Goal: Task Accomplishment & Management: Manage account settings

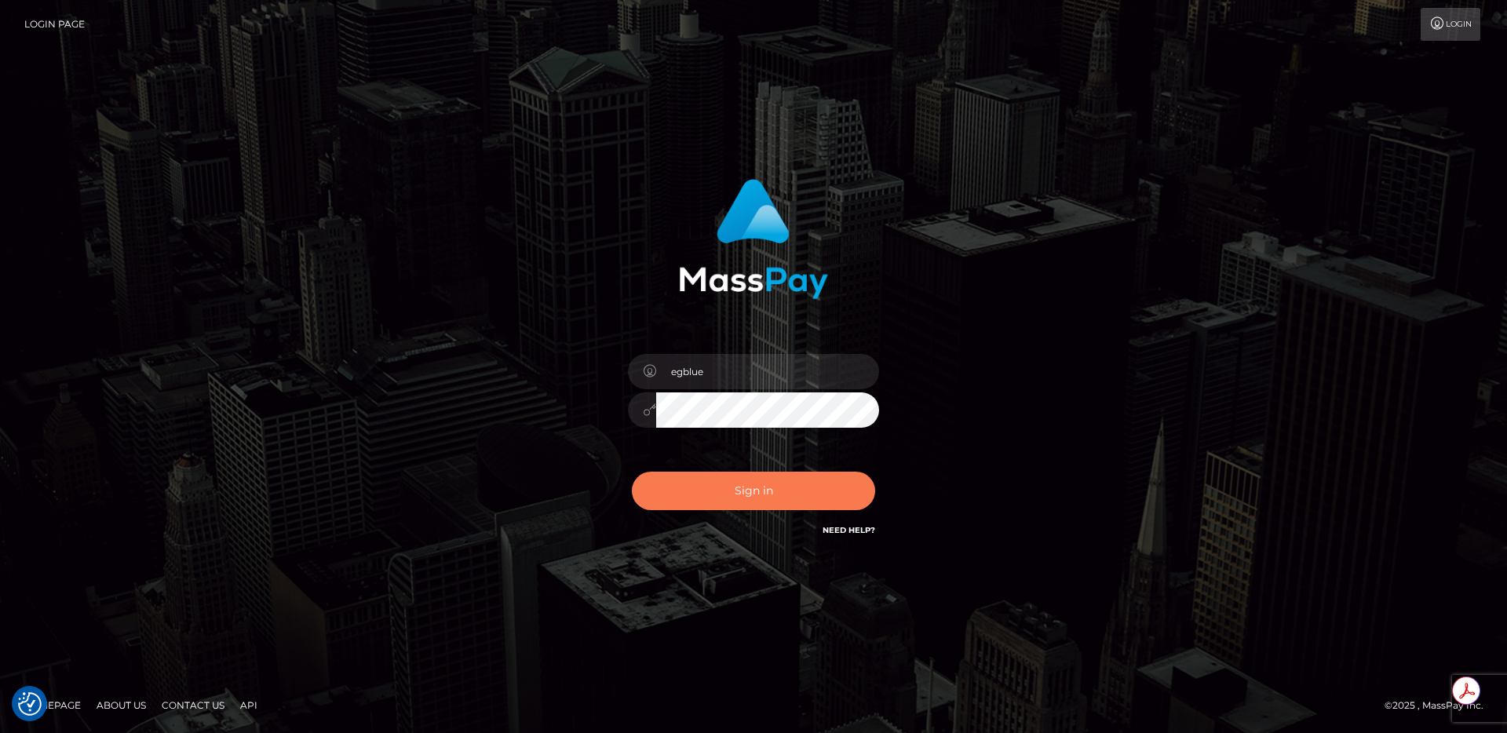
click at [747, 476] on button "Sign in" at bounding box center [753, 491] width 243 height 38
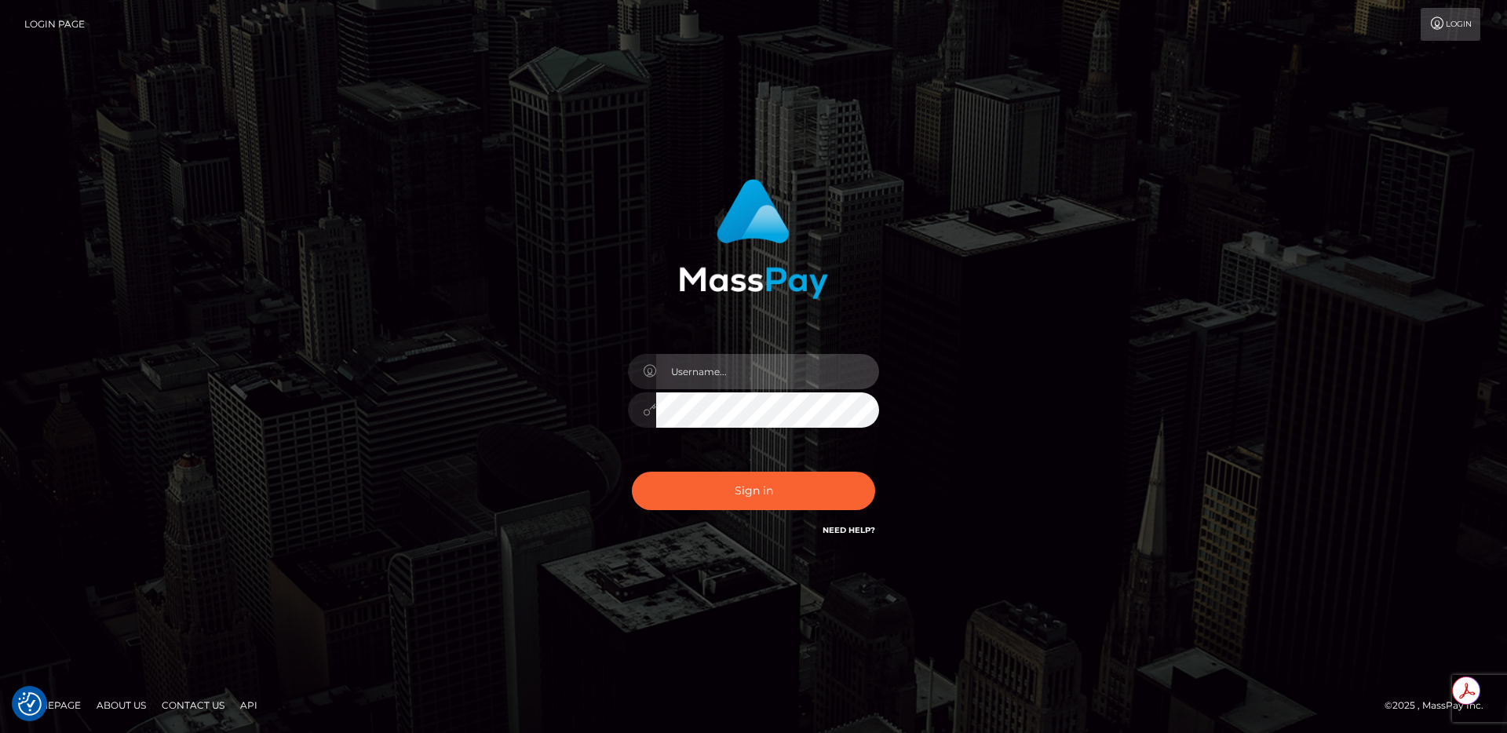
type input "egblue"
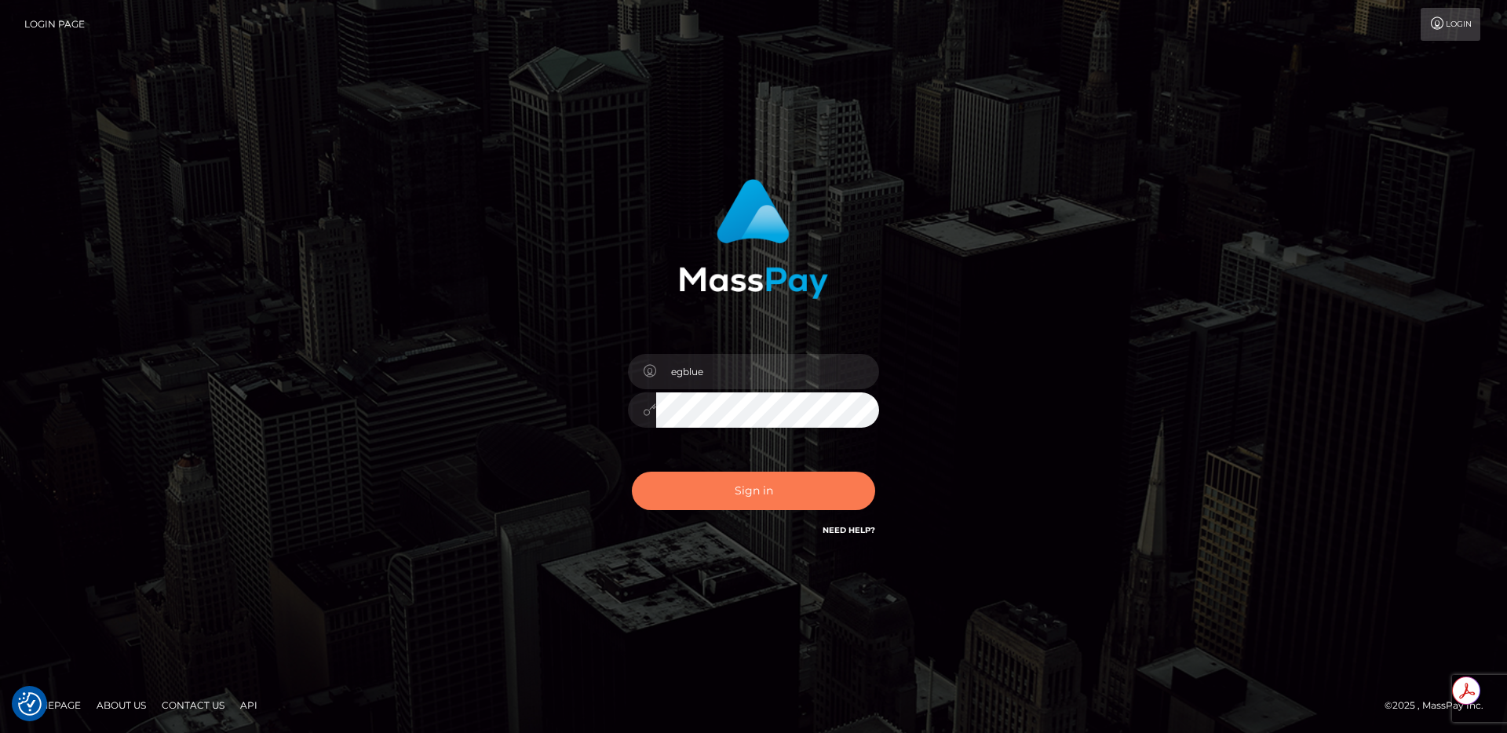
click at [735, 481] on button "Sign in" at bounding box center [753, 491] width 243 height 38
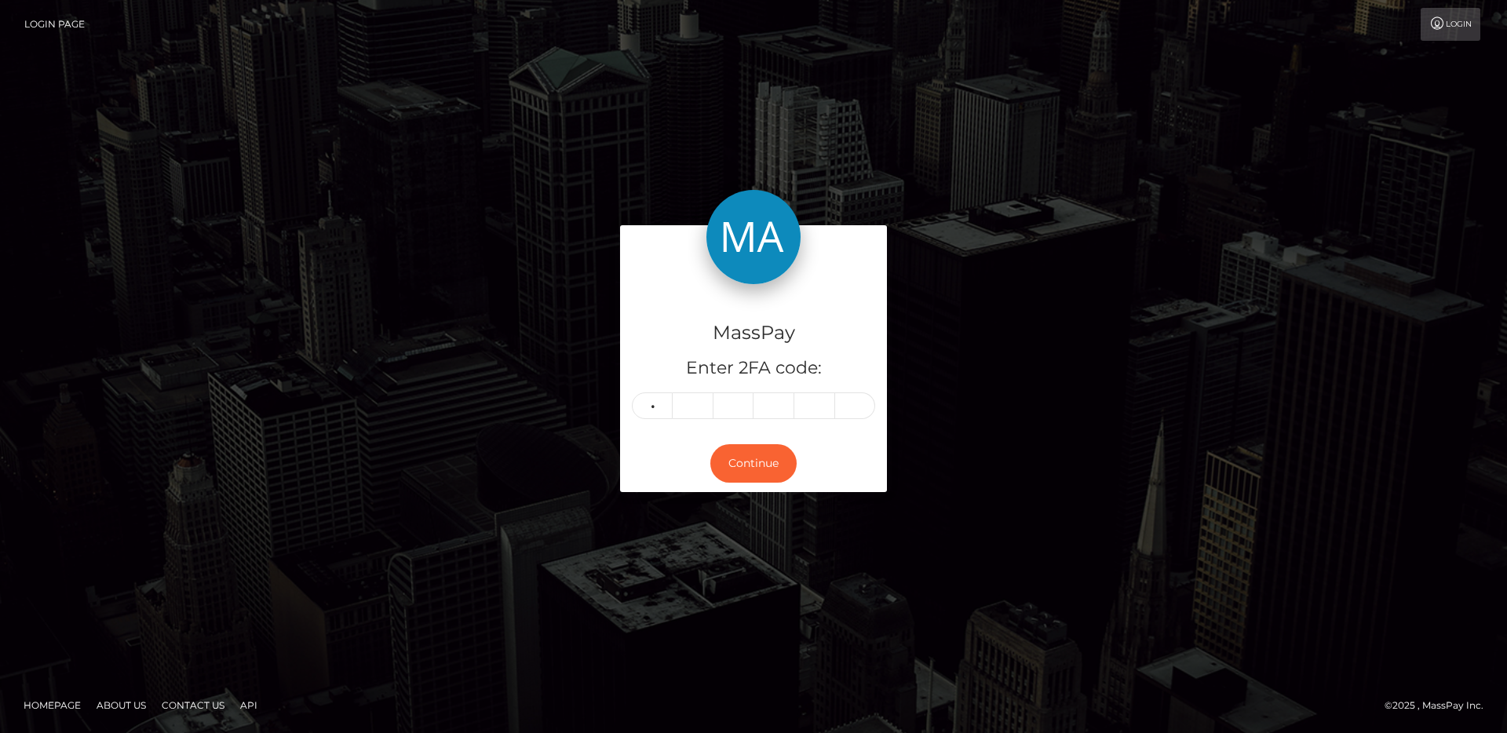
type input "1"
type input "4"
type input "5"
type input "0"
type input "7"
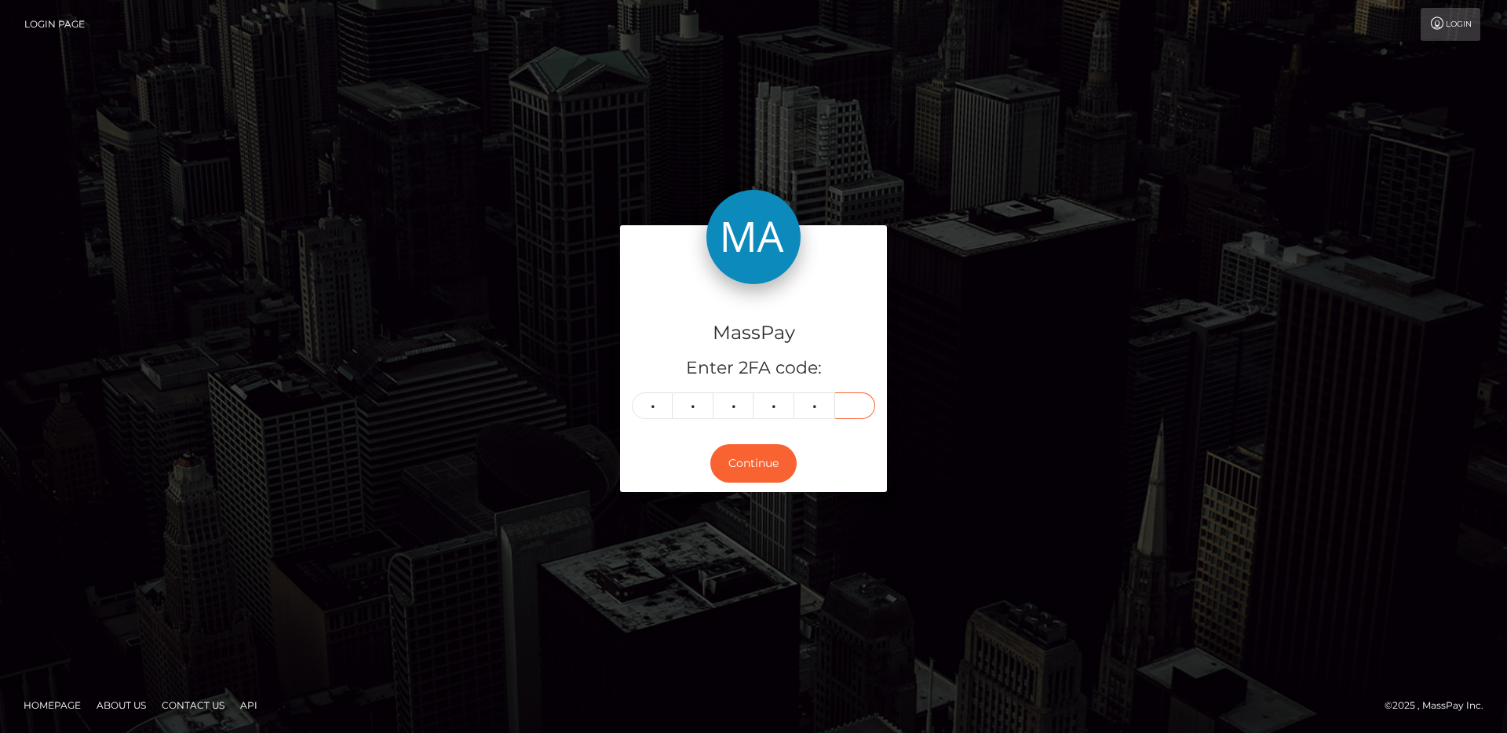
type input "5"
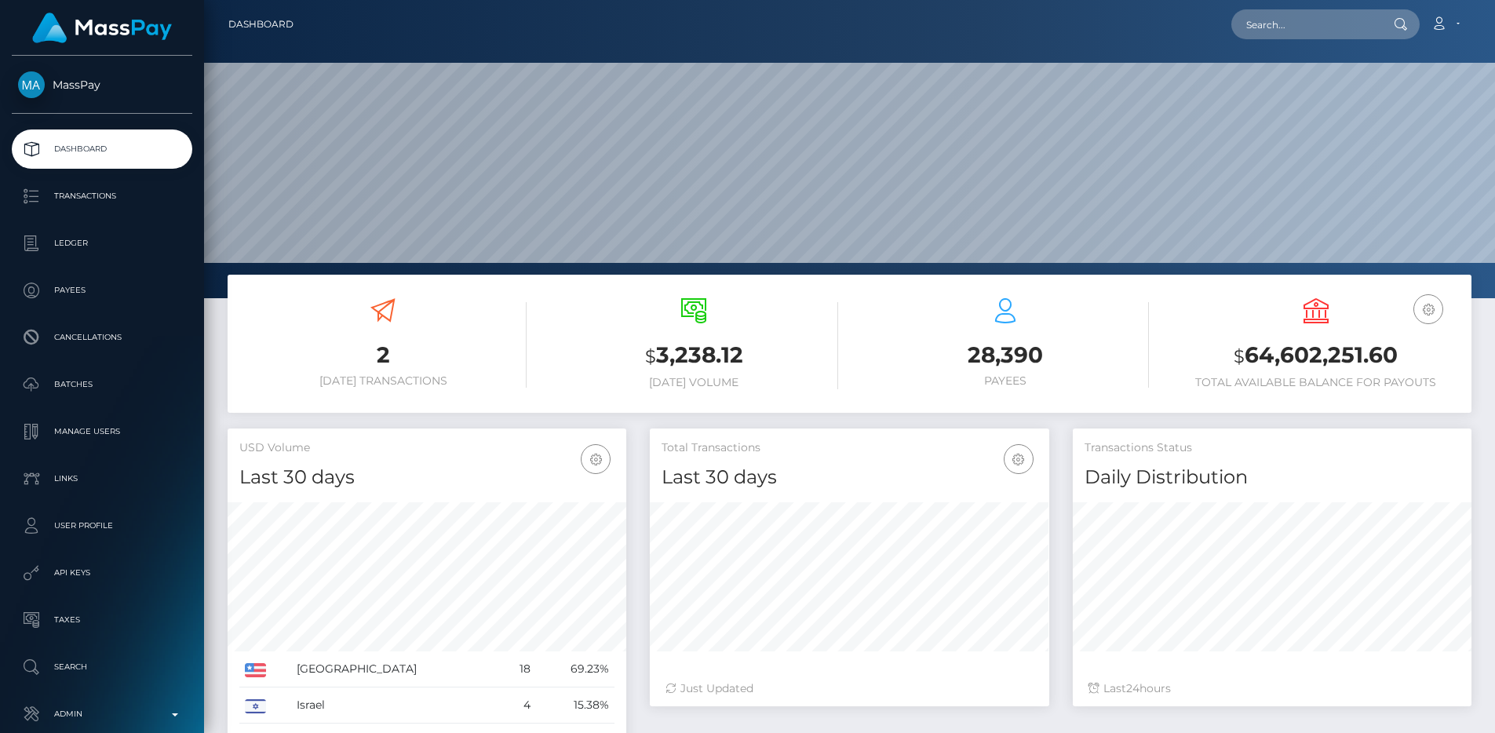
scroll to position [279, 400]
click at [563, 351] on h3 "$ 3,238.12" at bounding box center [693, 356] width 287 height 32
click at [59, 708] on p "Admin" at bounding box center [102, 715] width 168 height 24
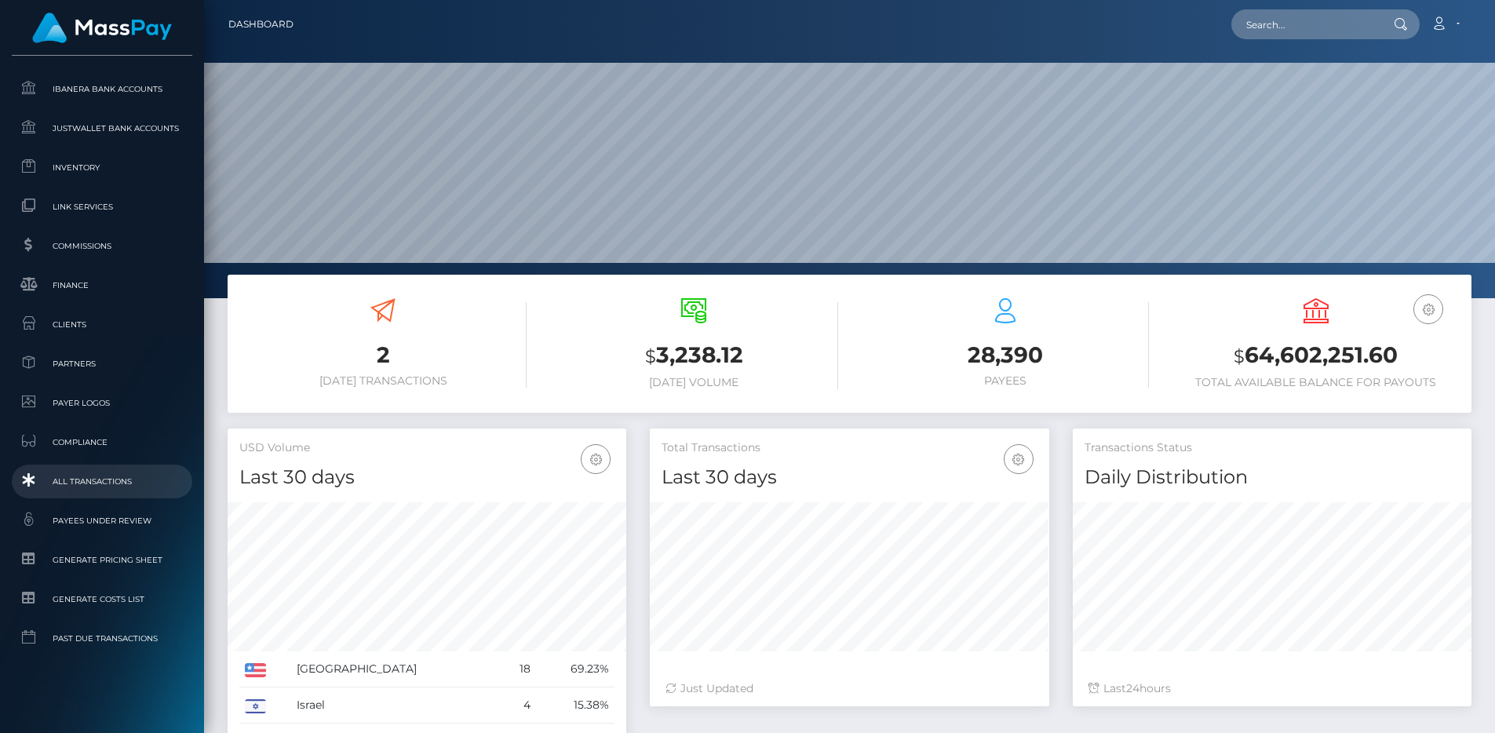
click at [97, 490] on span "All Transactions" at bounding box center [102, 482] width 168 height 18
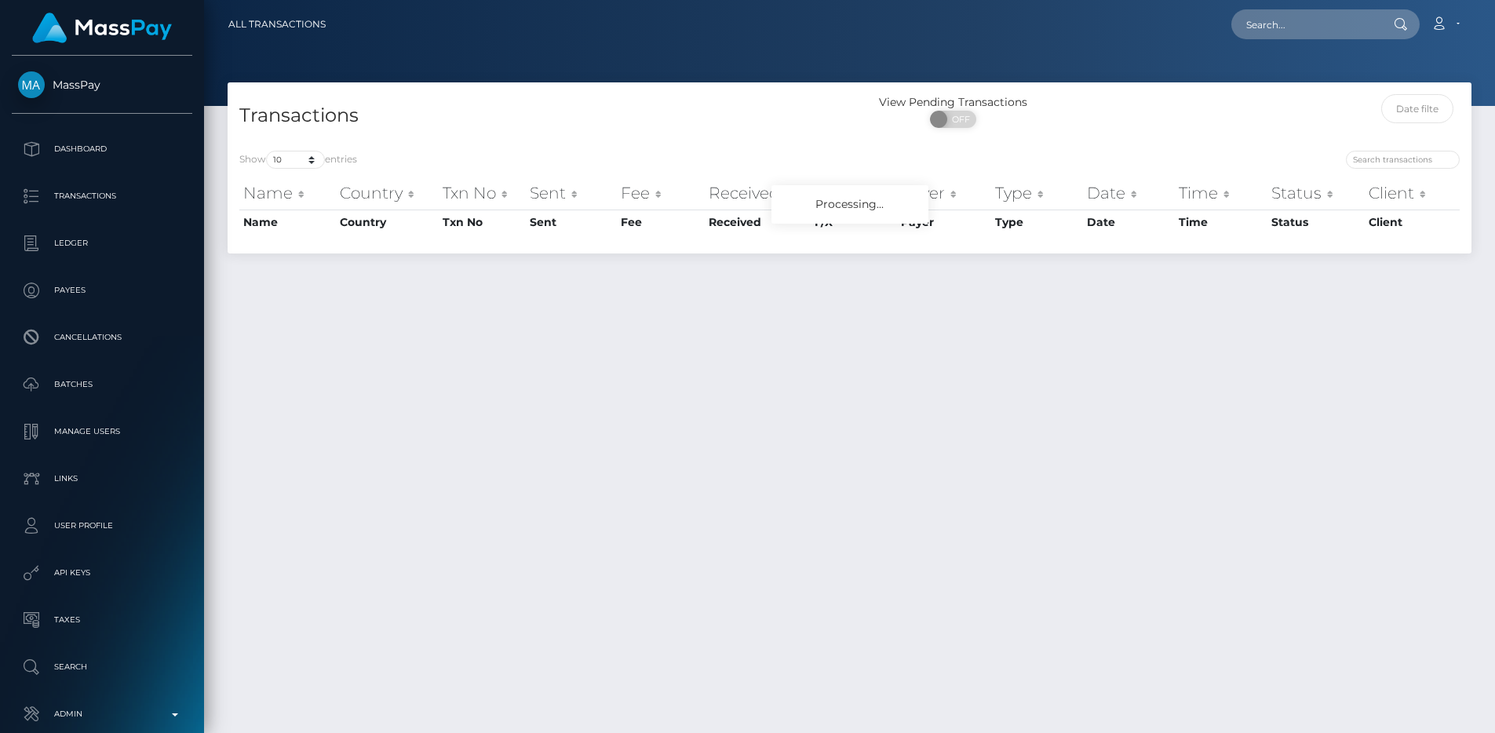
click at [699, 133] on div "Transactions" at bounding box center [539, 116] width 622 height 45
click at [1290, 18] on input "text" at bounding box center [1306, 24] width 148 height 30
paste input "poact_InobCzz5yyIS"
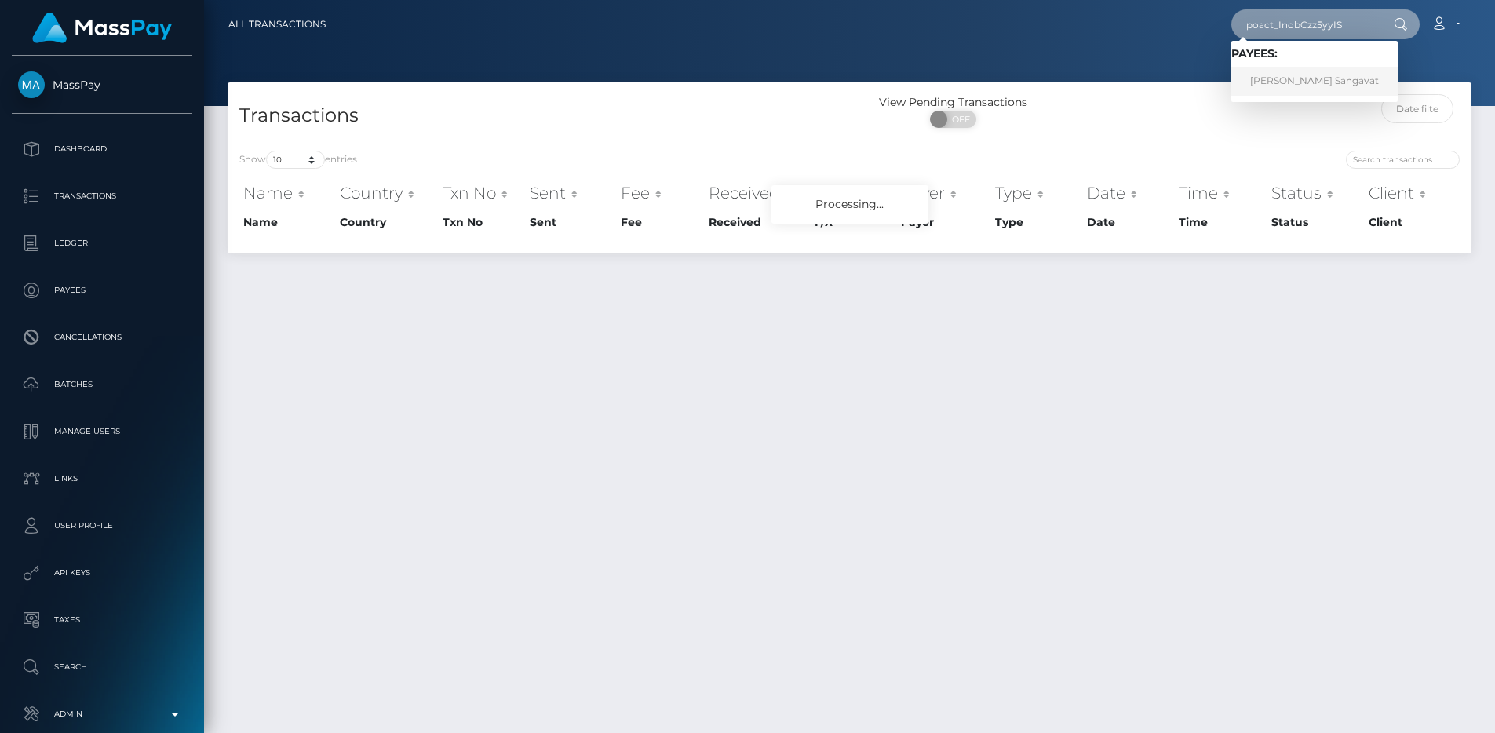
type input "poact_InobCzz5yyIS"
click at [1102, 45] on nav "All Transactions poact_InobCzz5yyIS Loading... Loading... Payees: Kushal Sangav…" at bounding box center [849, 24] width 1291 height 49
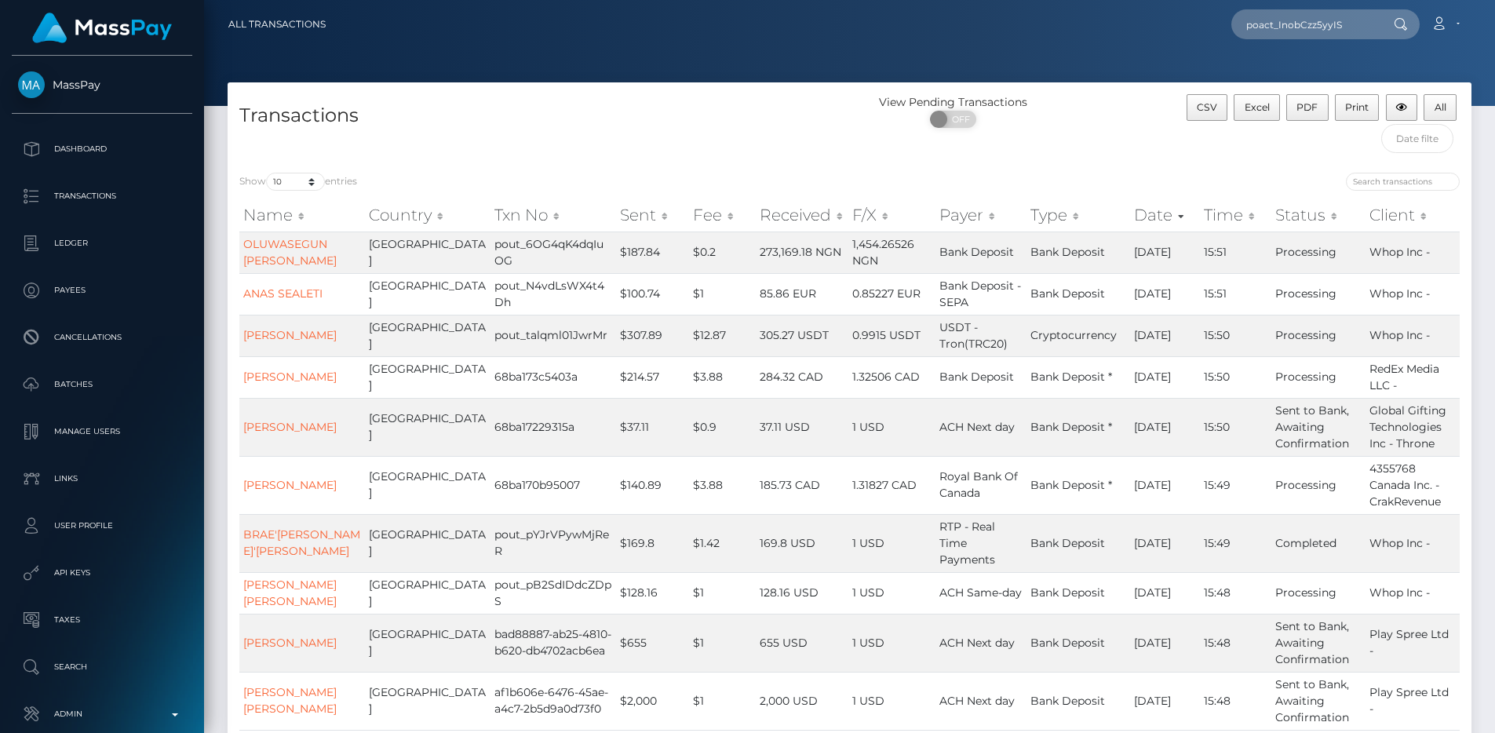
click at [588, 122] on h4 "Transactions" at bounding box center [538, 115] width 599 height 27
click at [550, 84] on div "Transactions View Pending Transactions ON OFF CSV Excel PDF Print All" at bounding box center [850, 121] width 1244 height 78
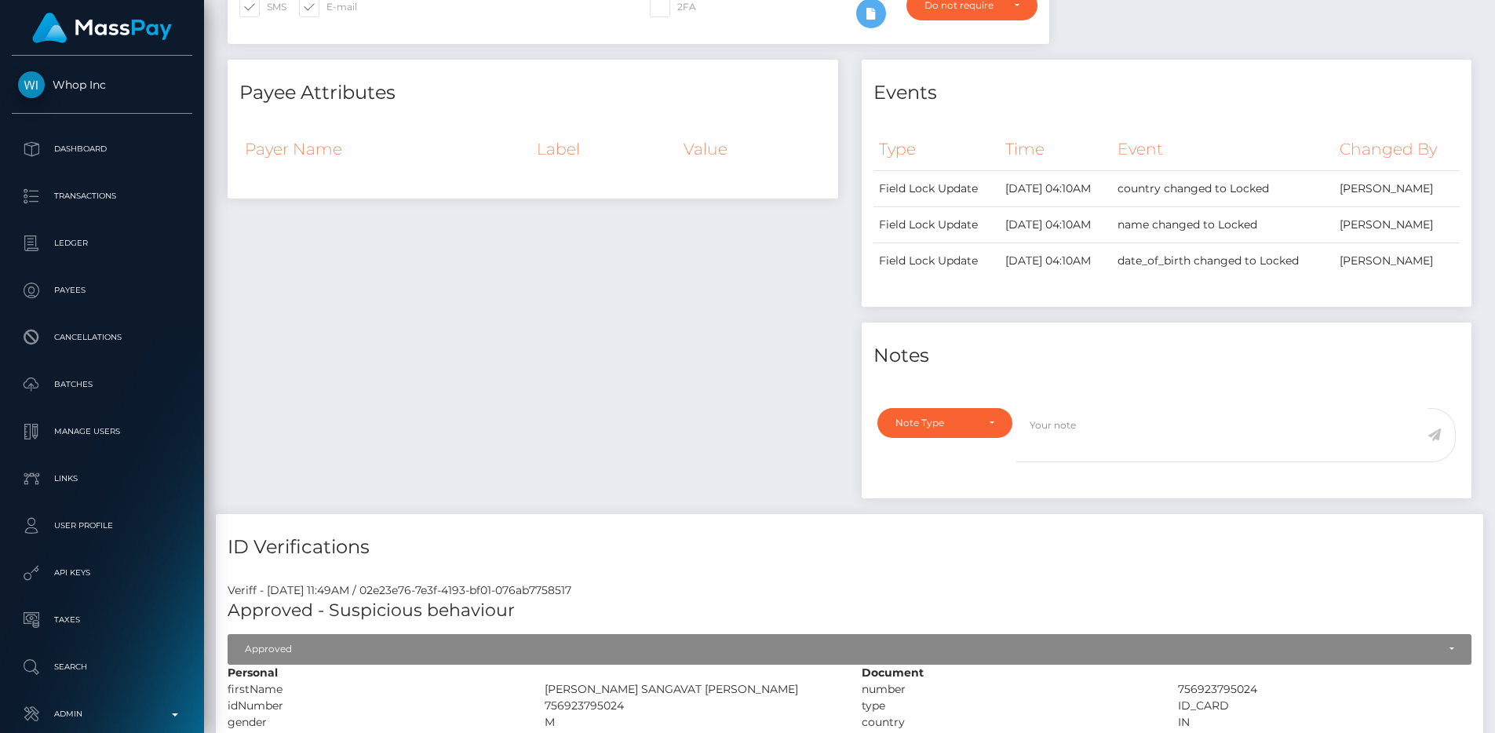
scroll to position [476, 0]
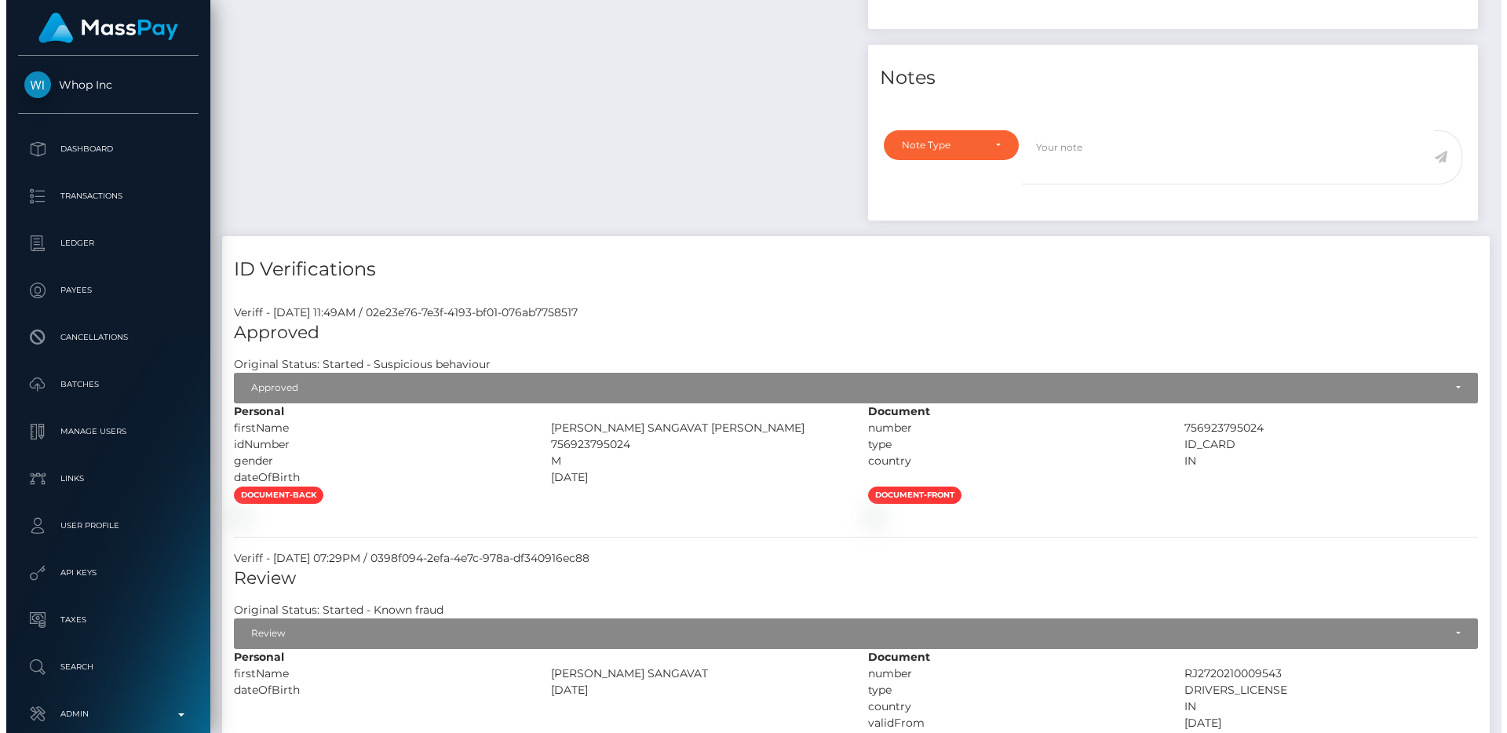
scroll to position [752, 0]
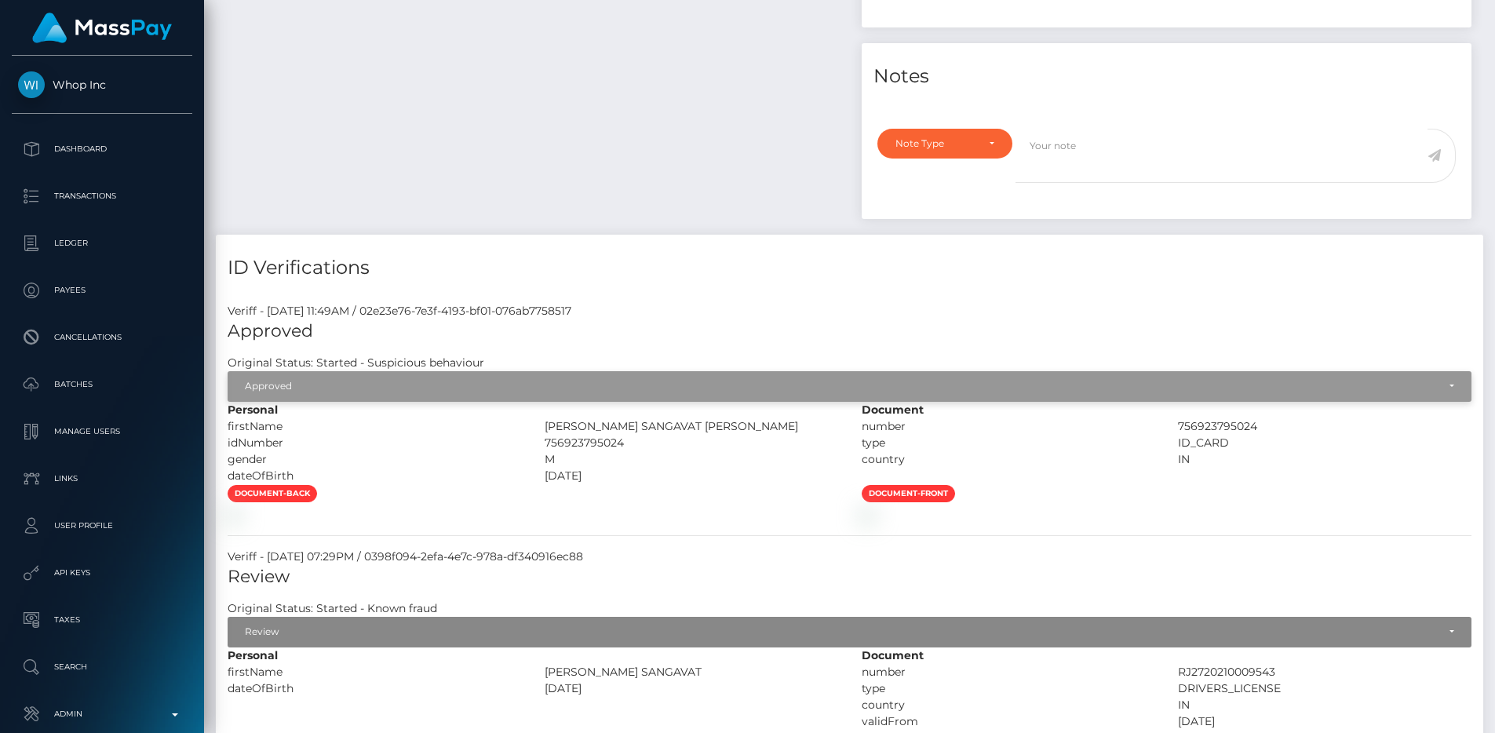
click at [474, 391] on div "Approved" at bounding box center [841, 386] width 1192 height 13
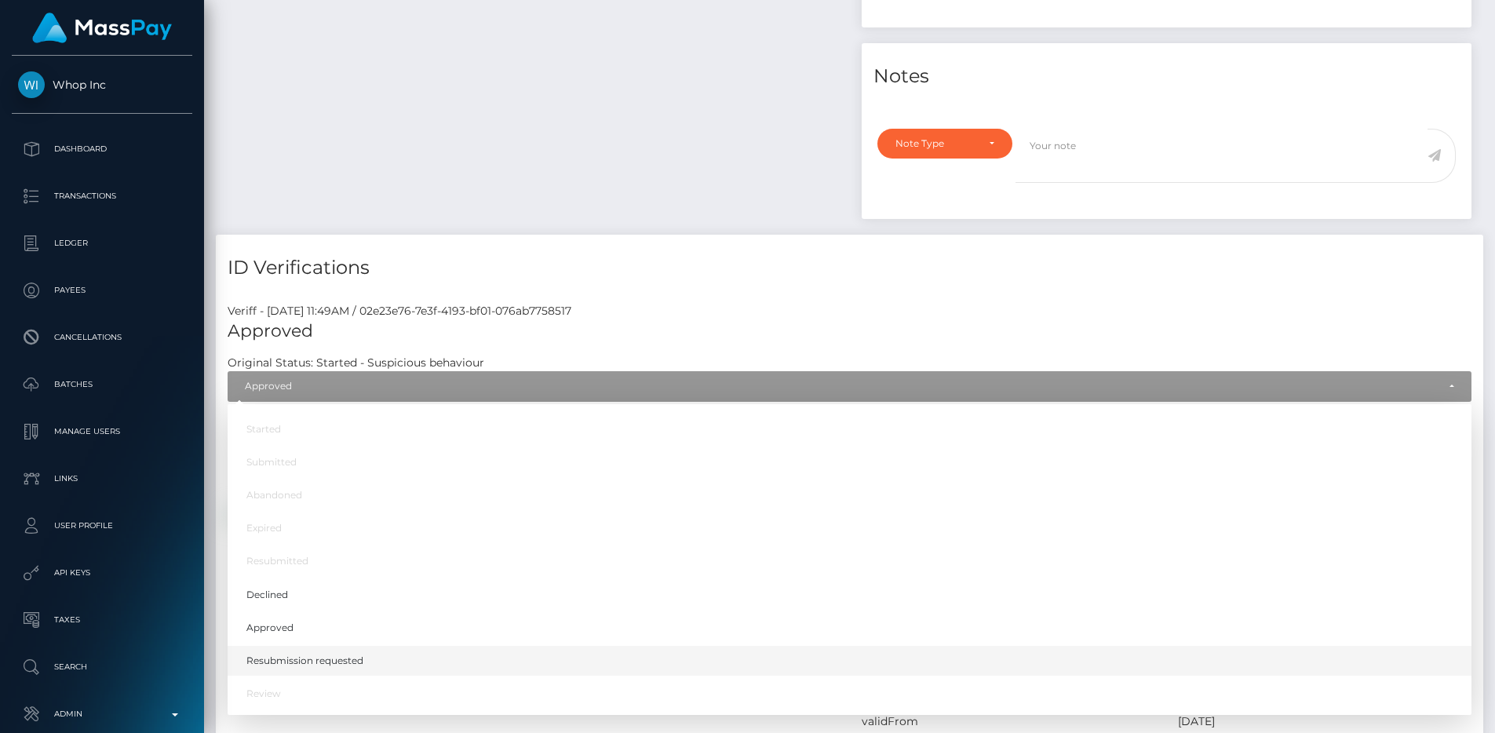
click at [395, 659] on link "Resubmission requested" at bounding box center [850, 660] width 1244 height 29
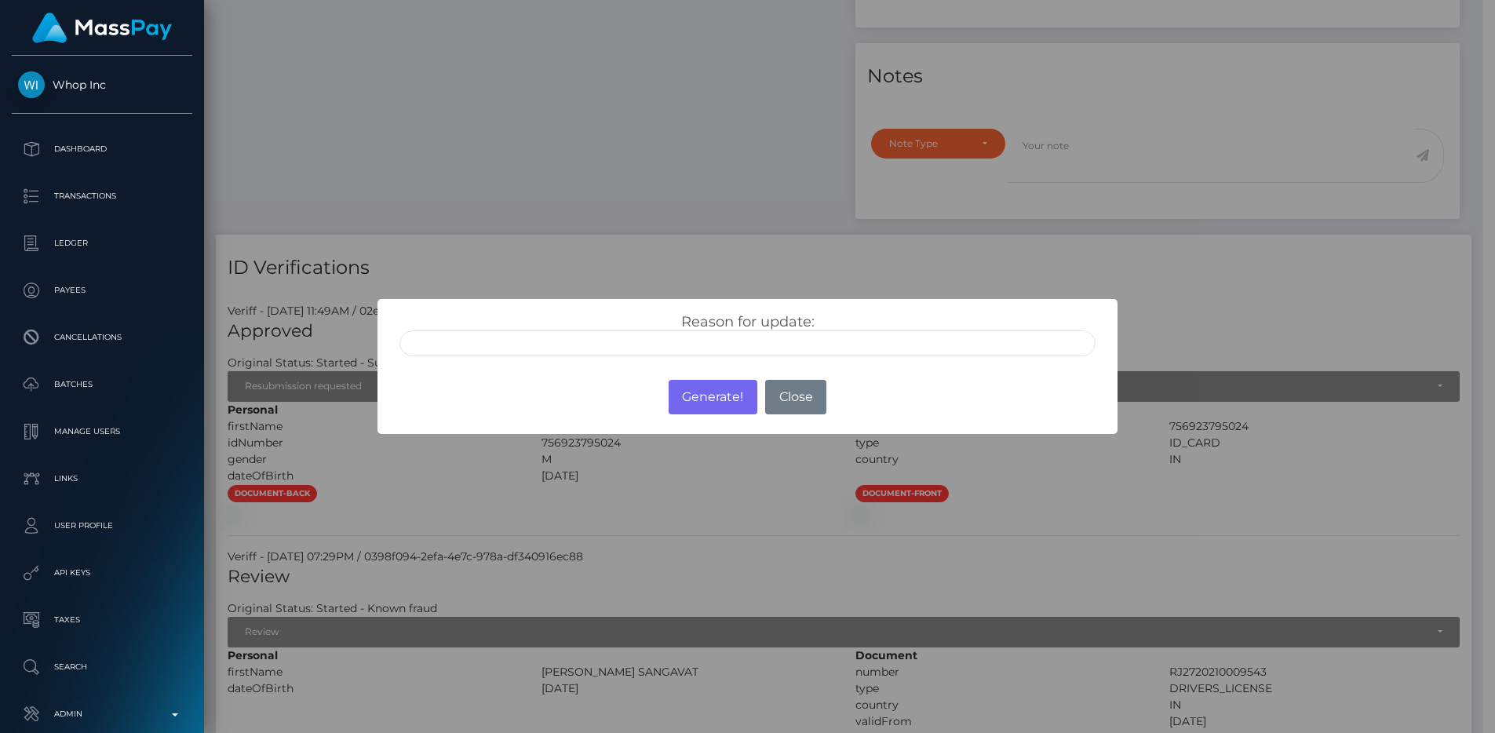
scroll to position [784784, 784573]
click at [712, 405] on button "Generate!" at bounding box center [718, 397] width 89 height 35
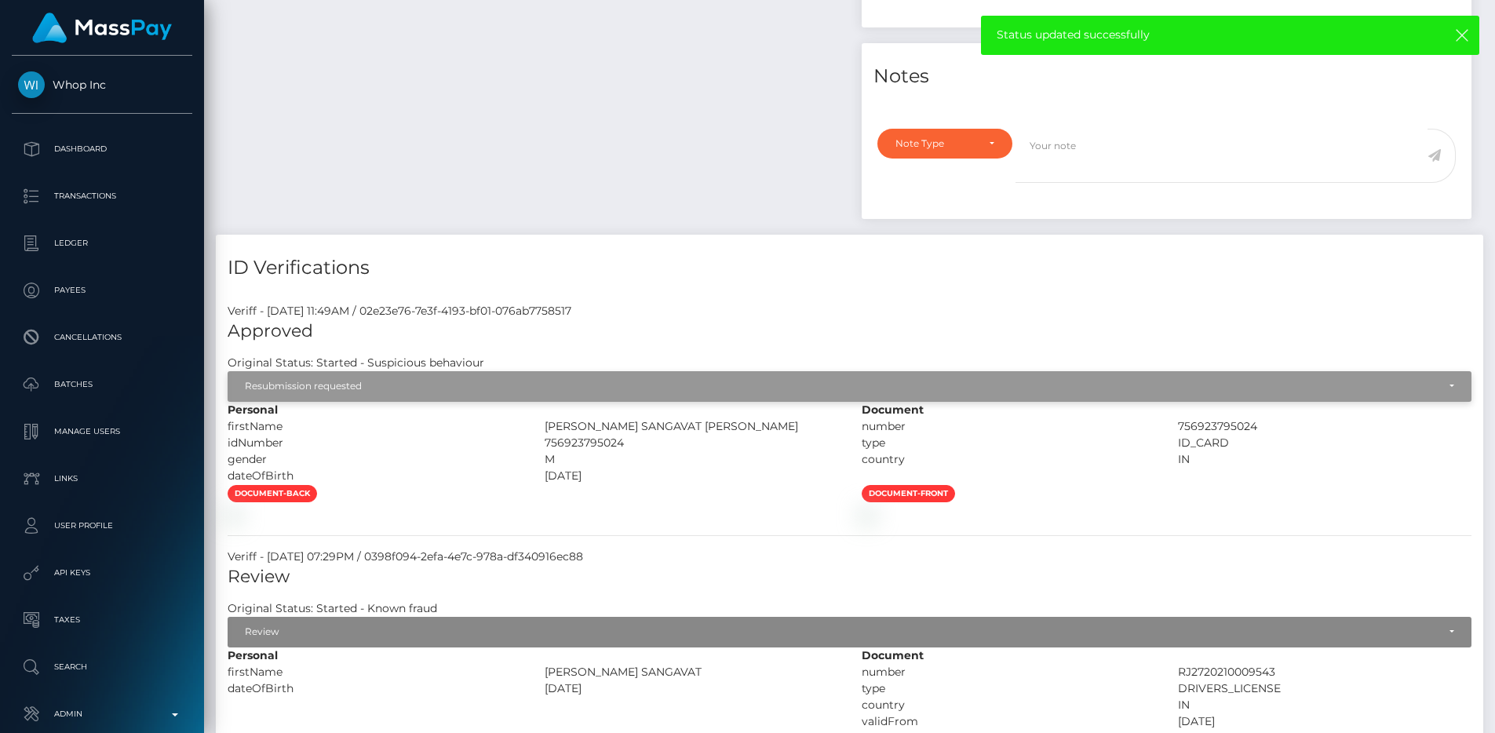
click at [534, 381] on div "Resubmission requested" at bounding box center [841, 386] width 1192 height 13
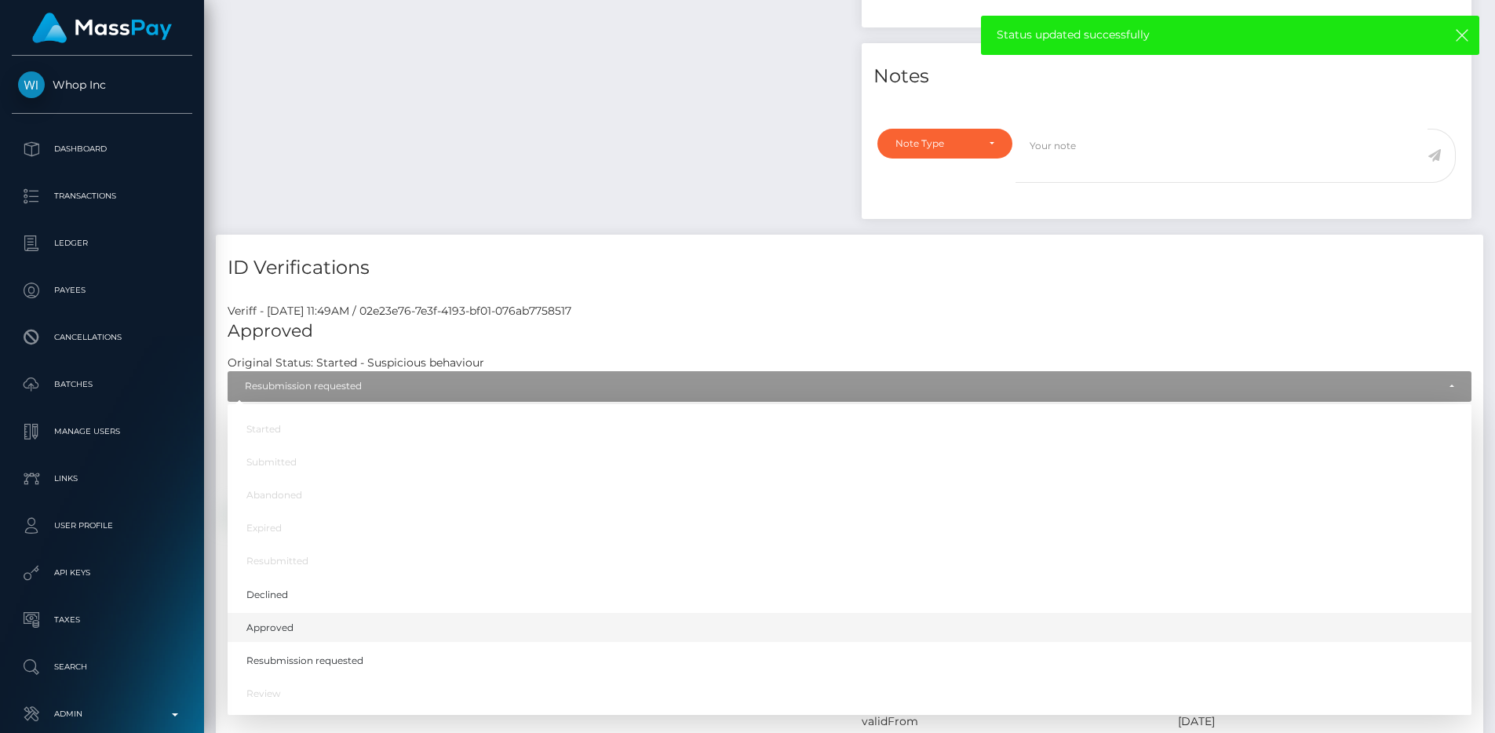
click at [405, 637] on link "Approved" at bounding box center [850, 627] width 1244 height 29
select select "Approved"
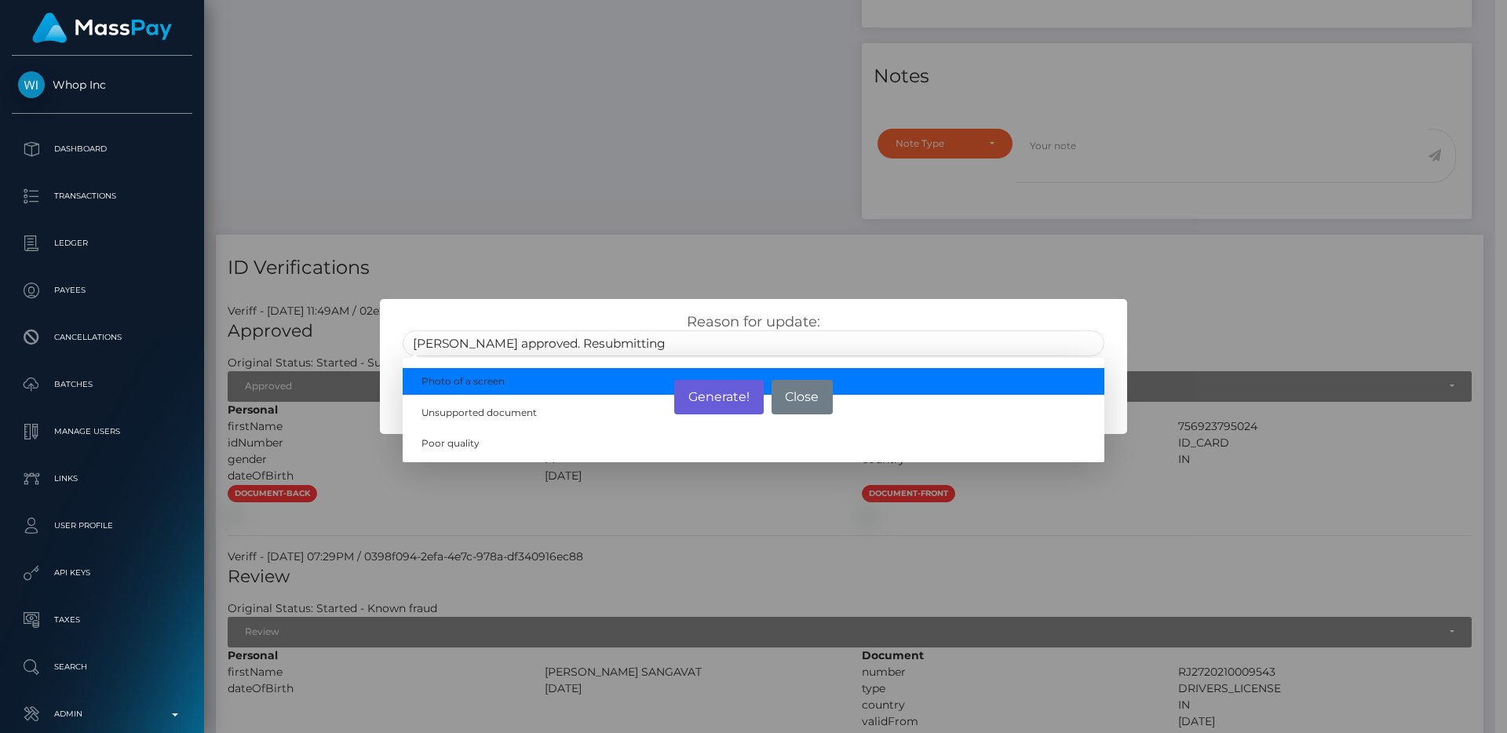
type input "Vlad approved. Resubmitting"
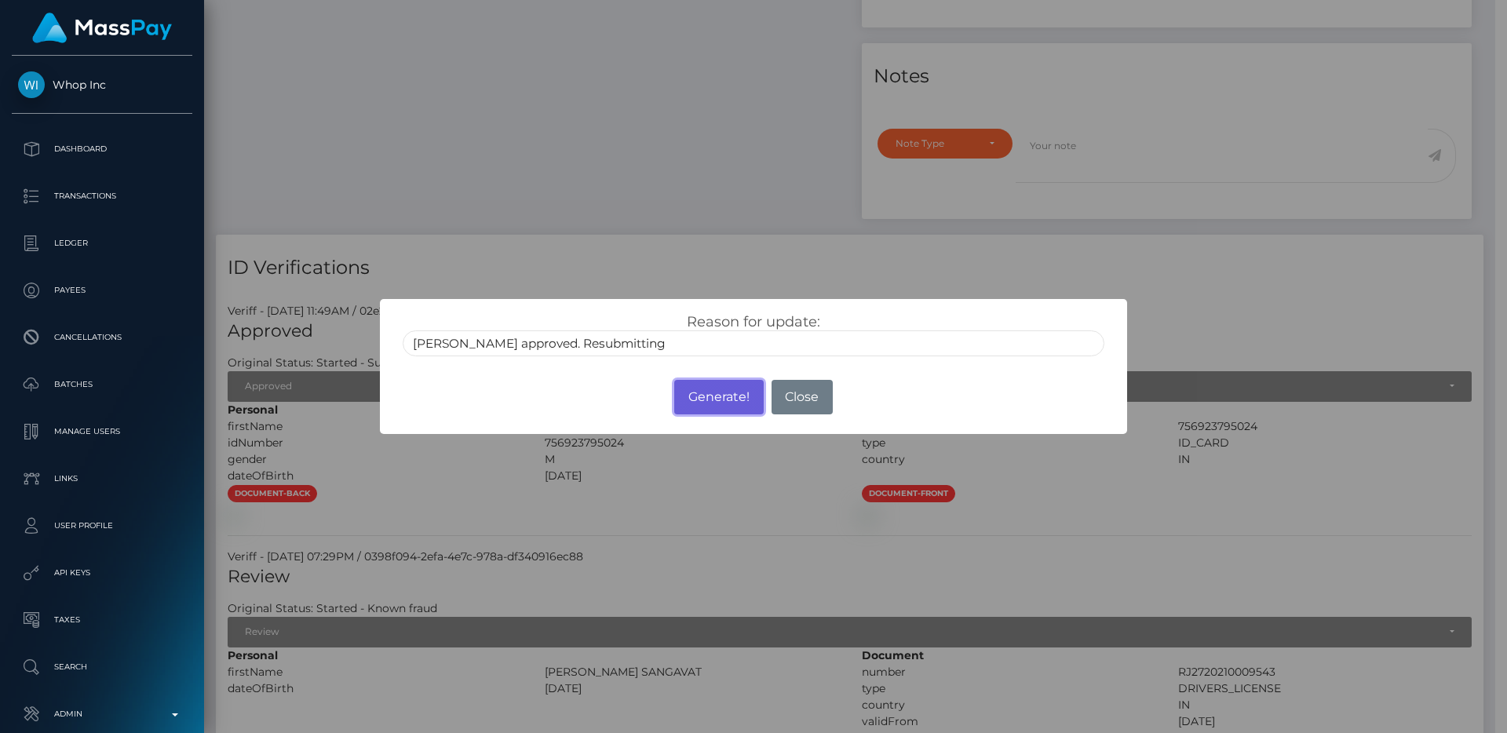
click at [721, 395] on button "Generate!" at bounding box center [718, 397] width 89 height 35
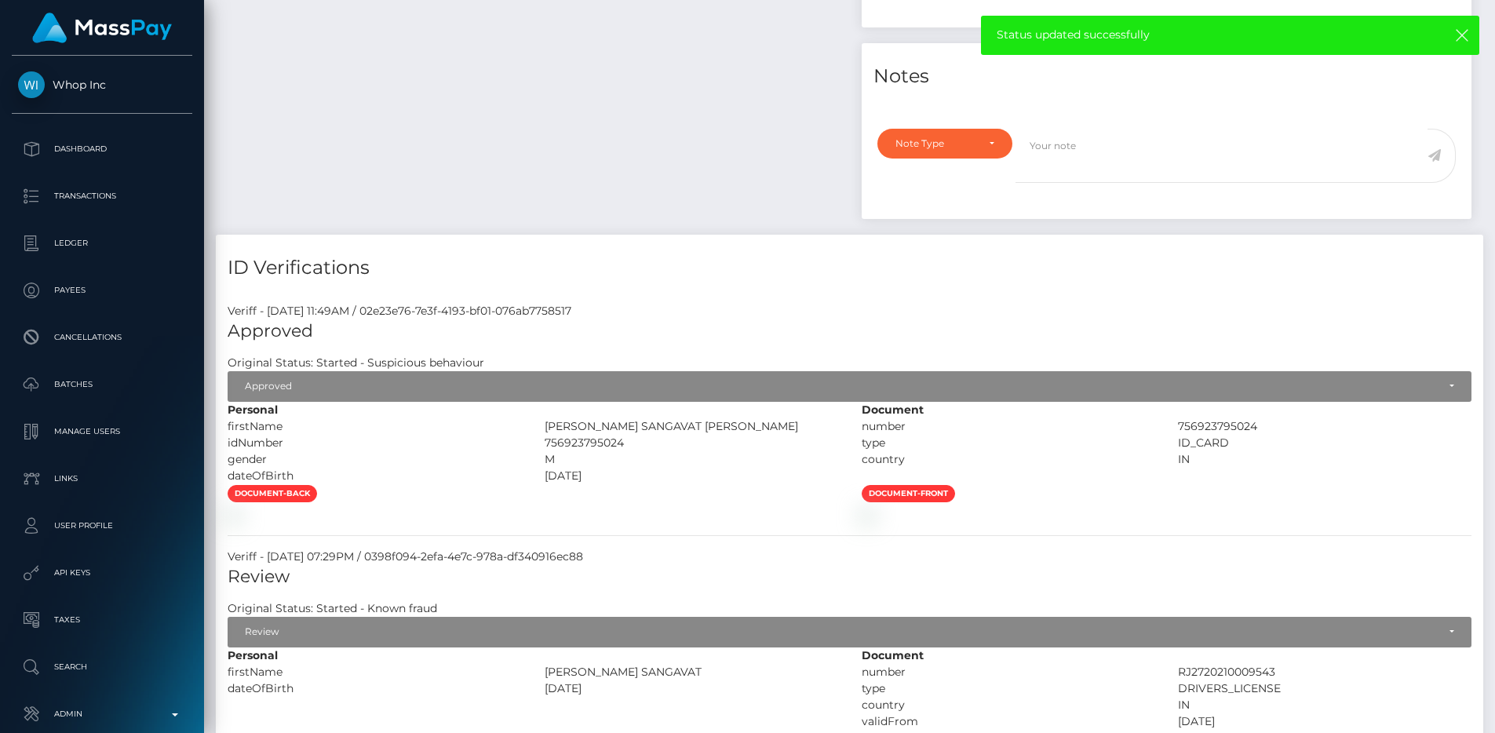
click at [478, 169] on div "Payee Attributes Payer Name Label Value" at bounding box center [533, 7] width 634 height 454
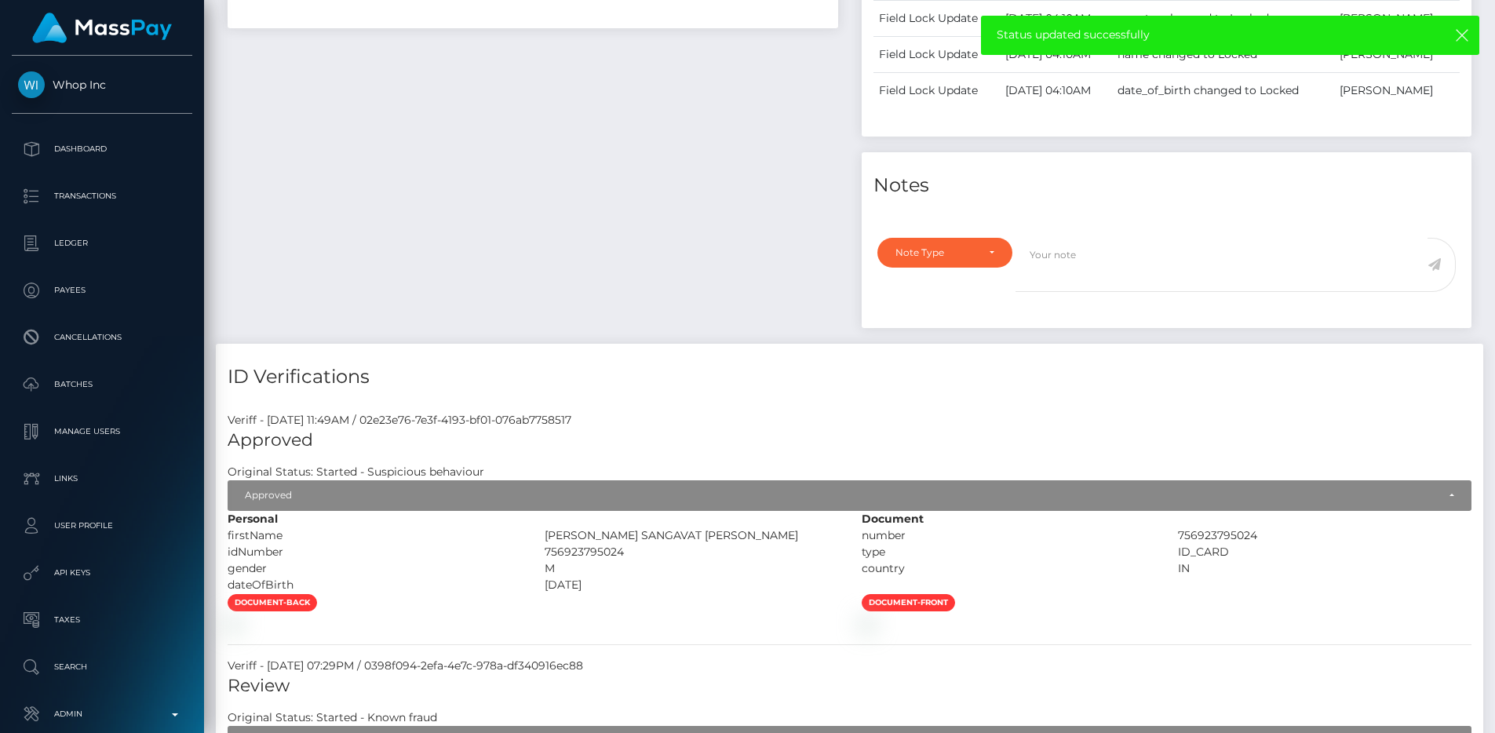
scroll to position [670, 0]
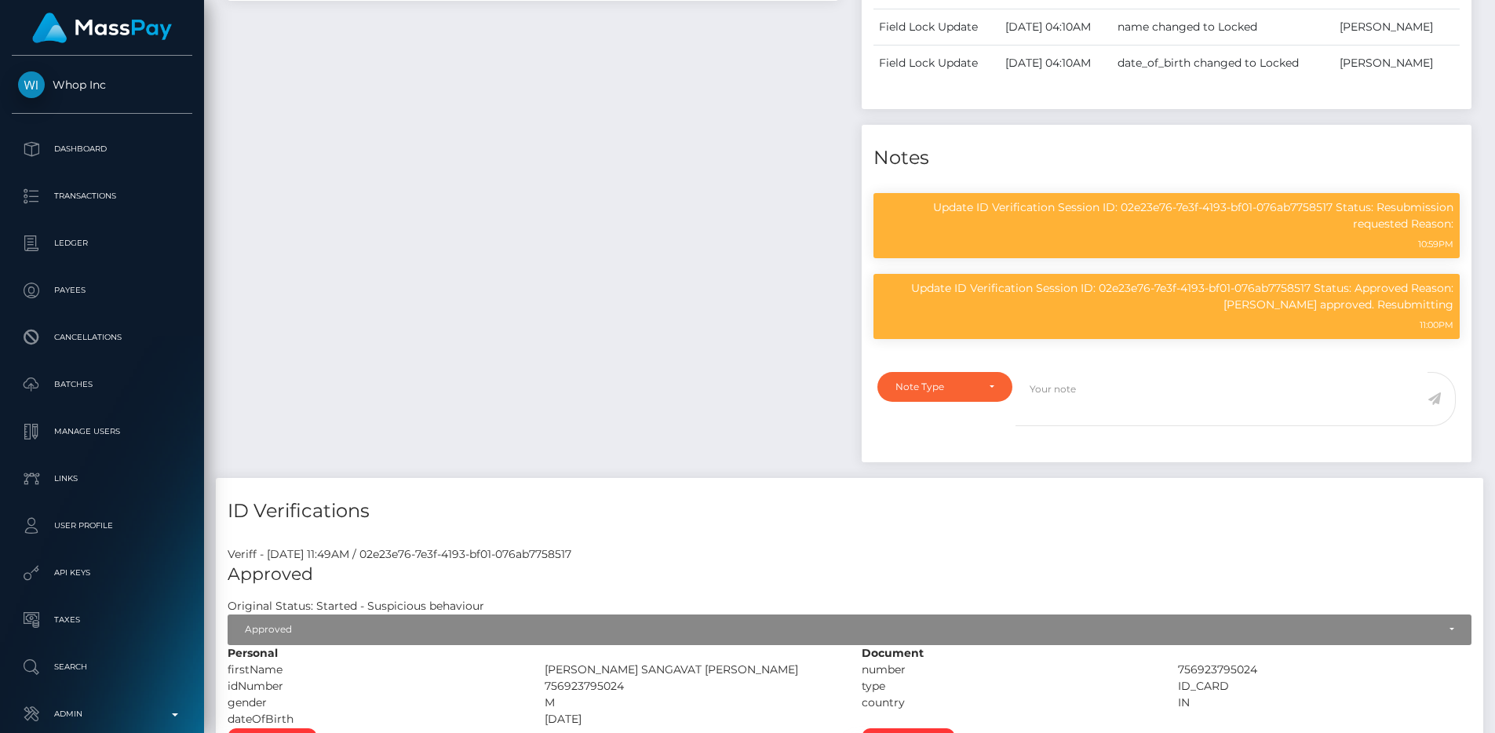
scroll to position [188, 400]
click at [472, 301] on div "Payee Attributes Payer Name Label Value" at bounding box center [533, 170] width 634 height 616
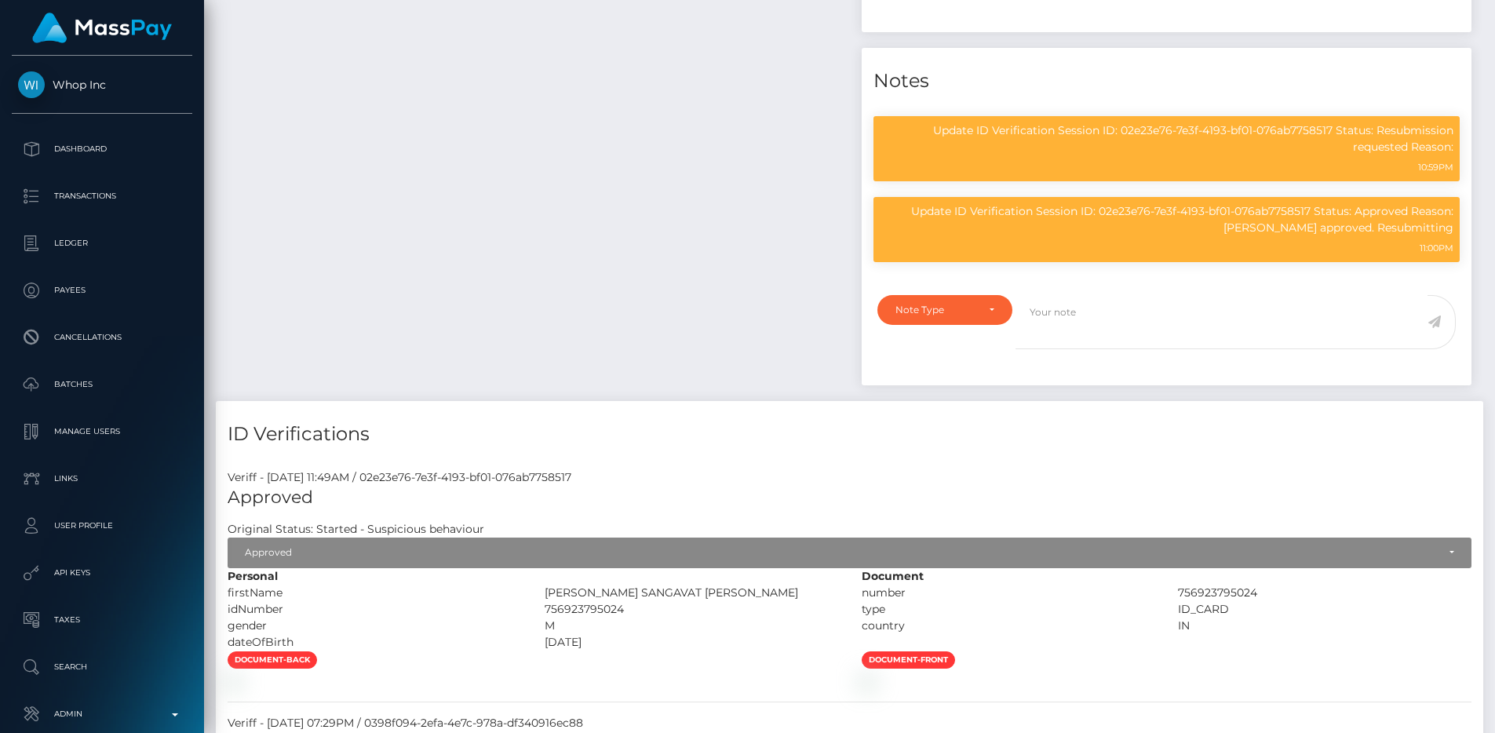
scroll to position [815, 0]
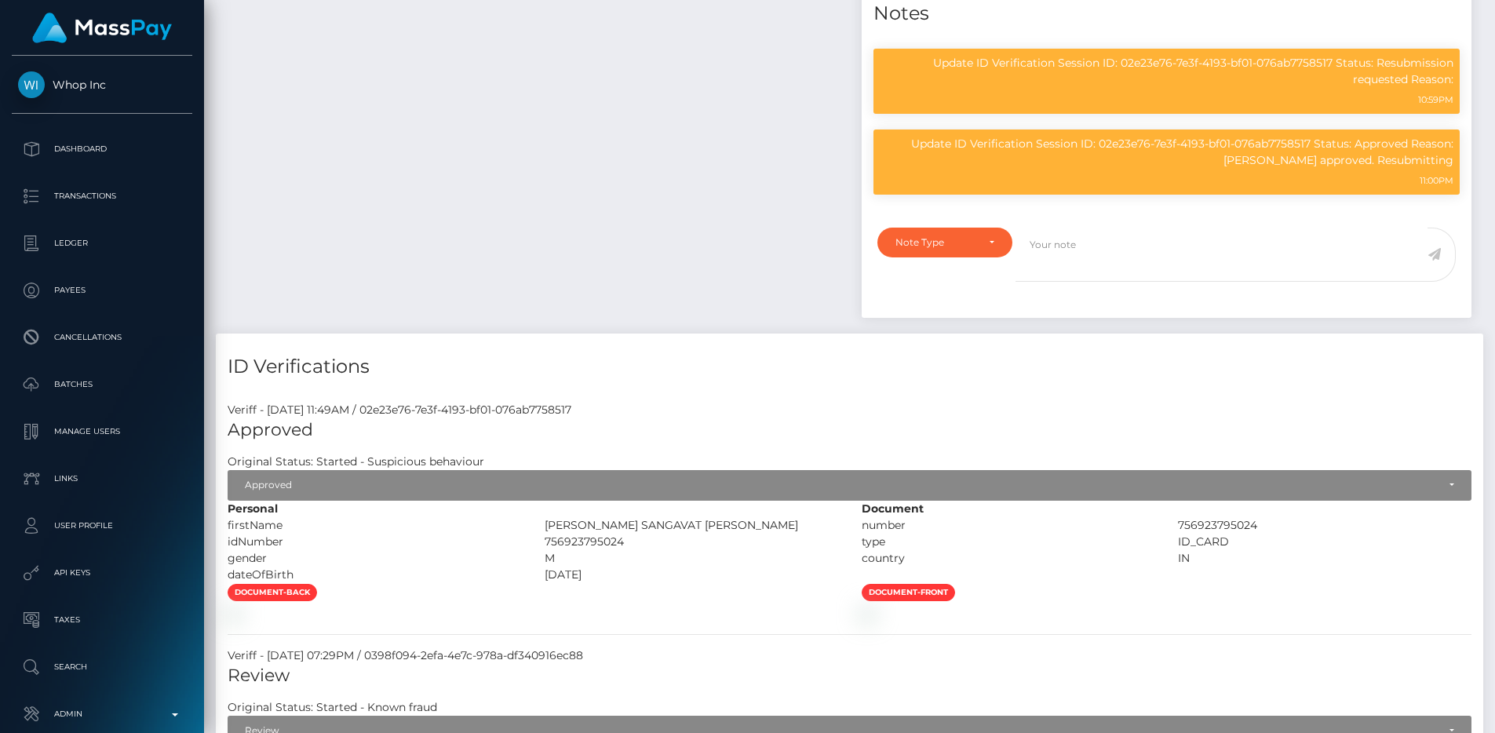
drag, startPoint x: 640, startPoint y: 410, endPoint x: 409, endPoint y: 413, distance: 230.8
click at [409, 413] on div "Veriff - [DATE] 11:49AM / 02e23e76-7e3f-4193-bf01-076ab7758517" at bounding box center [850, 410] width 1268 height 16
copy div "02e23e76-7e3f-4193-bf01-076ab7758517"
click at [409, 268] on div "Payee Attributes Payer Name Label Value" at bounding box center [533, 25] width 634 height 616
click at [415, 144] on div "Payee Attributes Payer Name Label Value" at bounding box center [533, 25] width 634 height 616
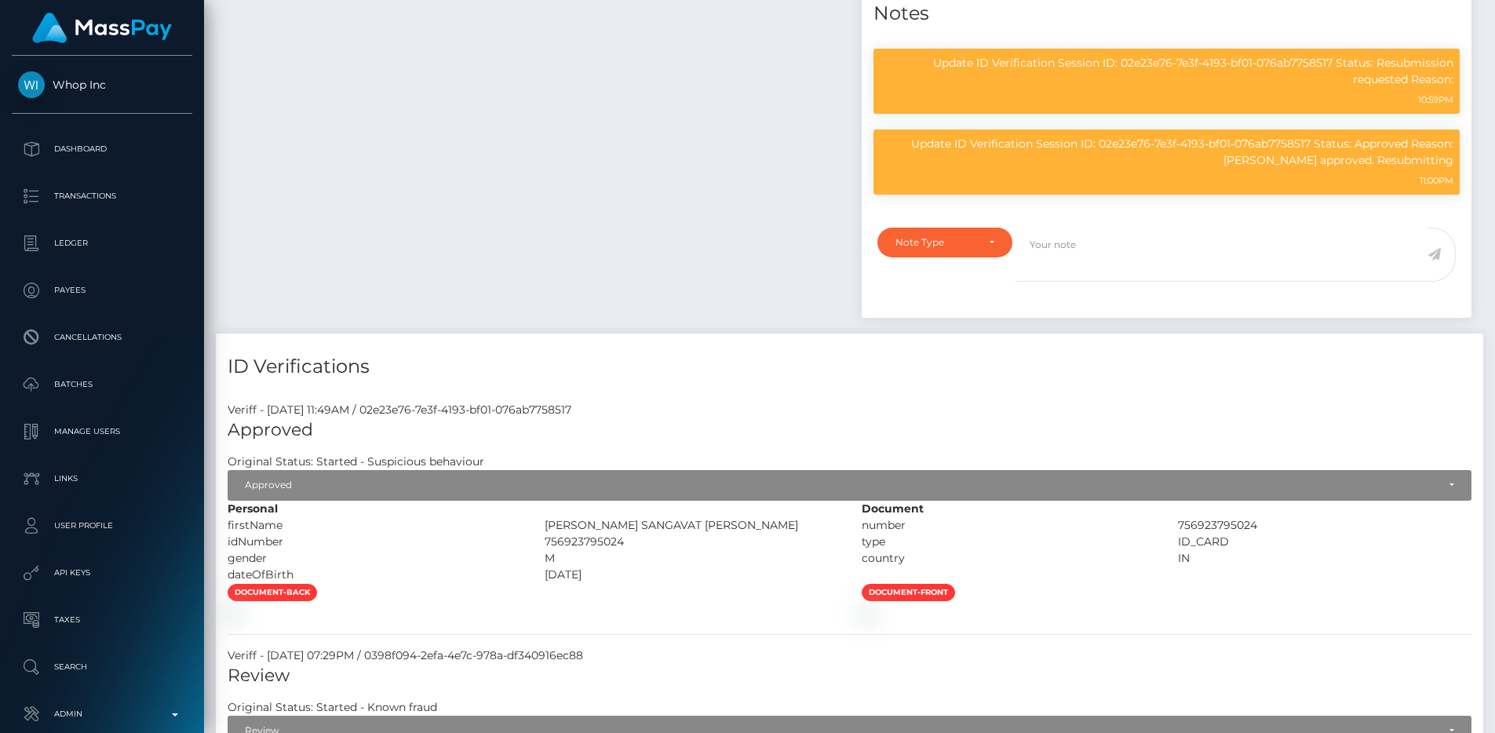
click at [597, 252] on div "Payee Attributes Payer Name Label Value" at bounding box center [533, 25] width 634 height 616
click at [714, 115] on div "Payee Attributes Payer Name Label Value" at bounding box center [533, 25] width 634 height 616
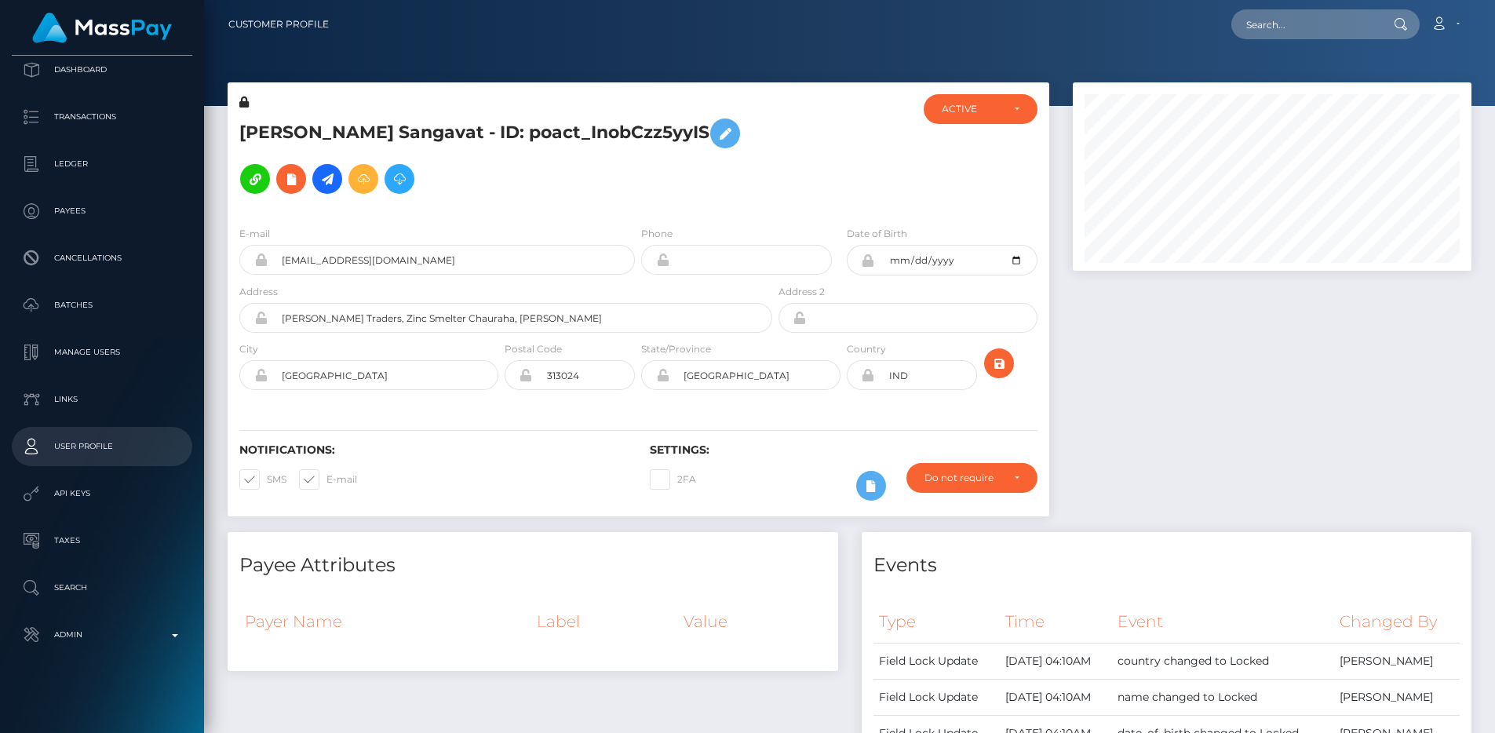
scroll to position [82, 0]
click at [75, 622] on p "Admin" at bounding box center [102, 632] width 168 height 24
